Goal: Task Accomplishment & Management: Manage account settings

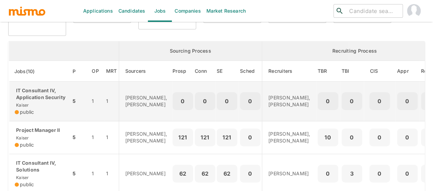
scroll to position [137, 0]
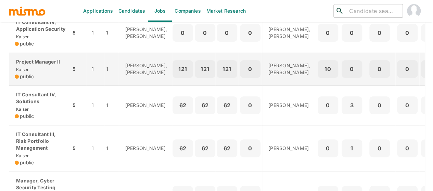
click at [36, 78] on div "Project Manager II Kaiser public" at bounding box center [40, 70] width 51 height 22
click at [23, 72] on span "Kaiser" at bounding box center [22, 69] width 14 height 5
click at [42, 79] on div "Project Manager II Kaiser public" at bounding box center [40, 70] width 51 height 22
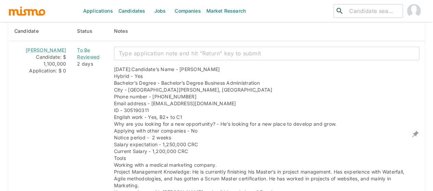
scroll to position [606, 0]
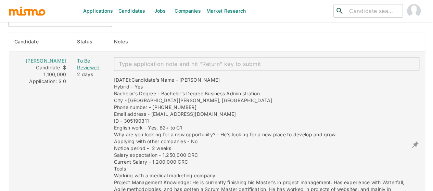
click at [129, 60] on textarea "enhanced table" at bounding box center [267, 64] width 296 height 8
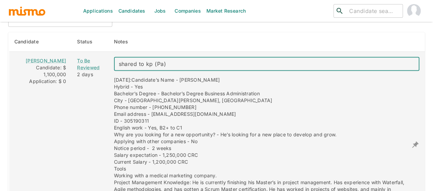
type textarea "shared to kp (Pao)"
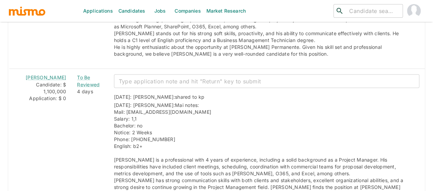
scroll to position [1833, 0]
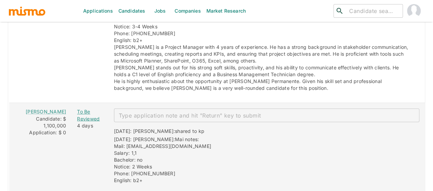
click at [82, 109] on div "To Be Reviewed" at bounding box center [90, 116] width 26 height 14
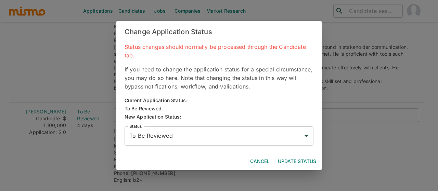
click at [148, 143] on div "To Be Reviewed Status" at bounding box center [219, 136] width 189 height 19
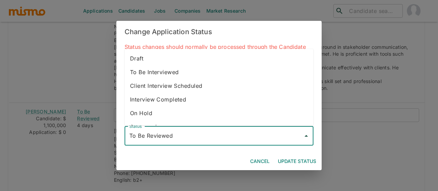
click at [154, 76] on li "To Be Interviewed" at bounding box center [219, 73] width 189 height 14
type input "To Be Interviewed"
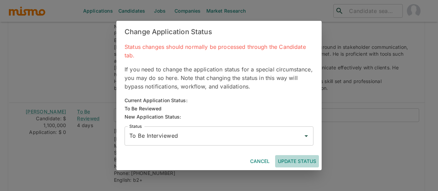
click at [282, 159] on button "Update Status" at bounding box center [297, 161] width 44 height 13
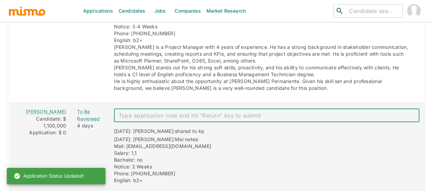
click at [140, 112] on textarea "enhanced table" at bounding box center [267, 116] width 296 height 8
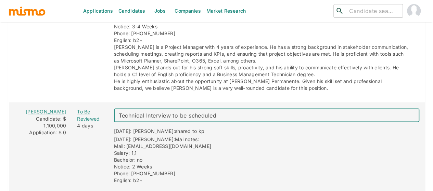
type textarea "Technical Interview to be scheduled"
drag, startPoint x: 208, startPoint y: 77, endPoint x: 89, endPoint y: 76, distance: 119.2
click at [84, 103] on tr "Ronald Soto Candidate: $ 1,100,000 Application: $ 0 To Be Reviewed 4 days Techn…" at bounding box center [217, 176] width 416 height 147
click at [230, 112] on textarea "Technical Interview to be scheduled" at bounding box center [267, 116] width 296 height 8
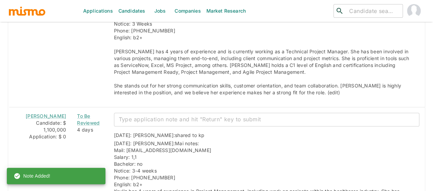
scroll to position [1490, 0]
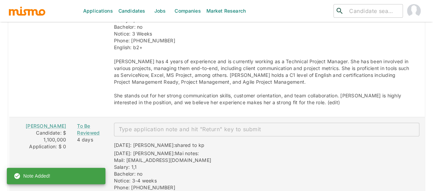
click at [151, 126] on textarea "enhanced table" at bounding box center [267, 130] width 296 height 8
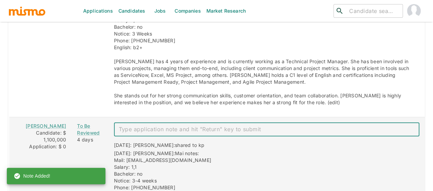
paste textarea "Technical Interview to be scheduled"
type textarea "Technical Interview to be scheduled"
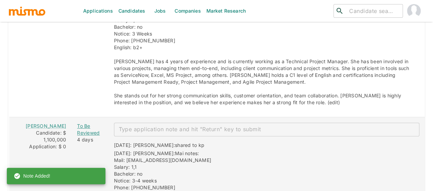
click at [86, 123] on div "To Be Reviewed" at bounding box center [90, 130] width 26 height 14
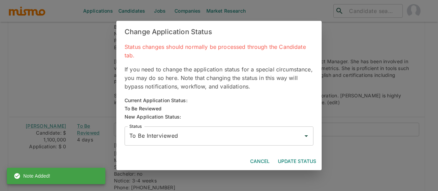
click at [287, 162] on button "Update Status" at bounding box center [297, 161] width 44 height 13
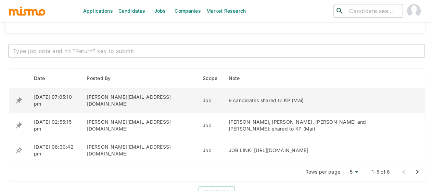
scroll to position [224, 0]
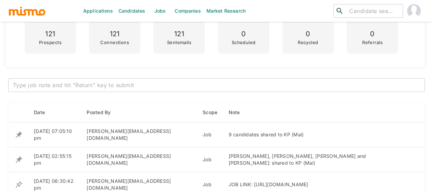
click at [76, 86] on textarea at bounding box center [216, 85] width 407 height 8
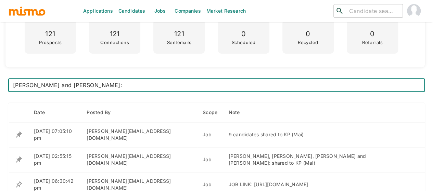
paste textarea "Technical Interview to be scheduled"
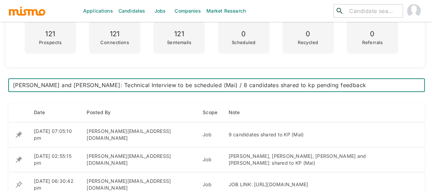
click at [298, 85] on textarea "Ronald Soto and Keylin Paniagua: Technical Interview to be scheduled (Mai) / 8 …" at bounding box center [216, 85] width 407 height 8
type textarea "[PERSON_NAME] and [PERSON_NAME]: Technical Interview to be scheduled (Mai) / 8 …"
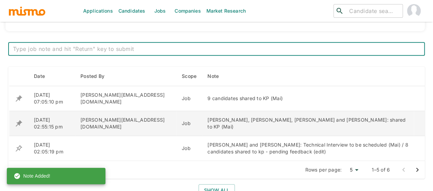
scroll to position [292, 0]
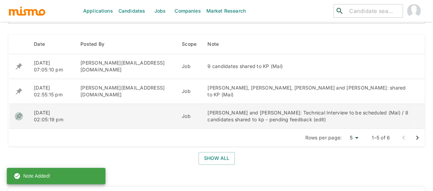
click at [20, 114] on icon "enhanced table" at bounding box center [19, 116] width 8 height 8
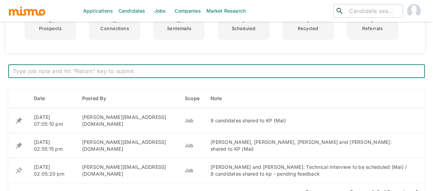
scroll to position [274, 0]
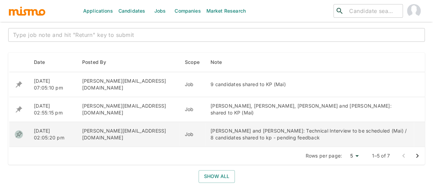
click at [21, 132] on icon "enhanced table" at bounding box center [19, 134] width 7 height 7
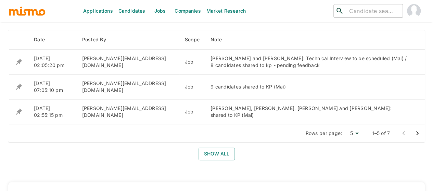
scroll to position [281, 0]
